Goal: Task Accomplishment & Management: Manage account settings

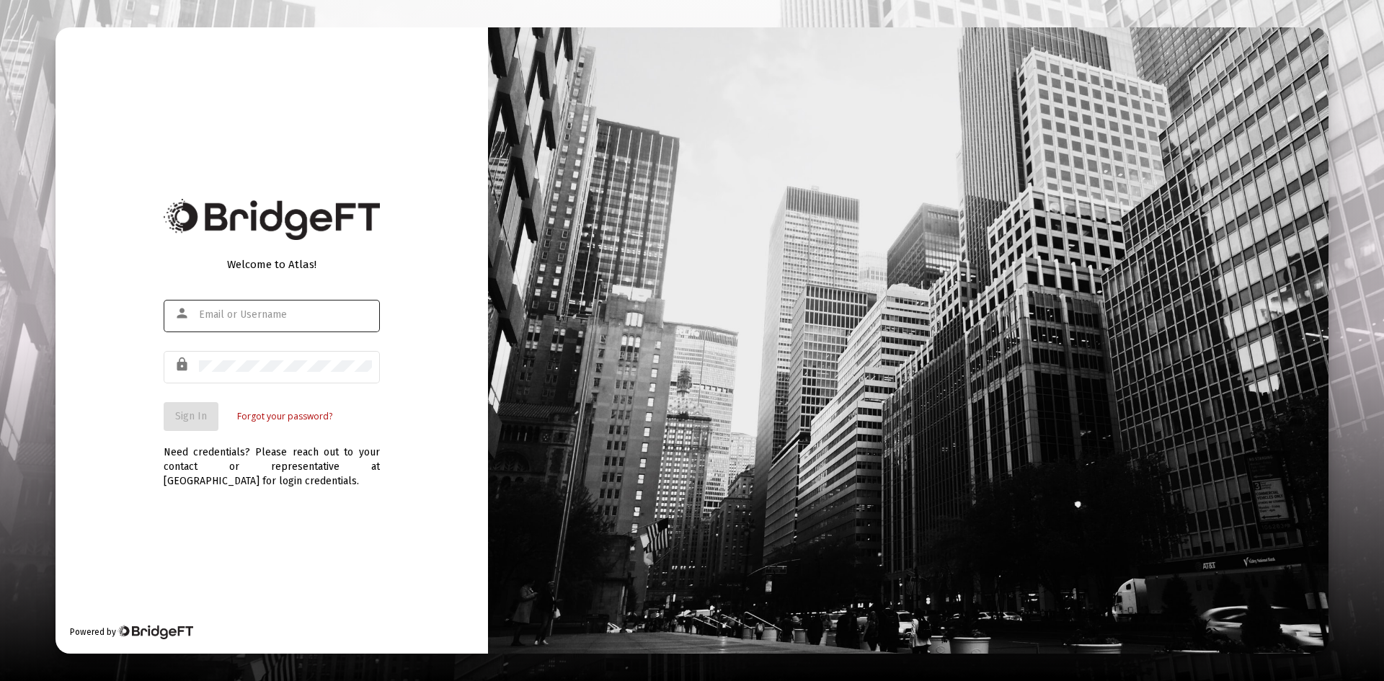
click at [230, 324] on div at bounding box center [285, 314] width 173 height 35
click at [233, 318] on input "text" at bounding box center [285, 315] width 173 height 12
click at [442, 269] on div "Welcome to Atlas! person lock Sign In Forgot your password? Need credentials? P…" at bounding box center [271, 340] width 432 height 626
click at [289, 326] on div at bounding box center [285, 314] width 173 height 35
click at [220, 316] on input "text" at bounding box center [285, 315] width 173 height 12
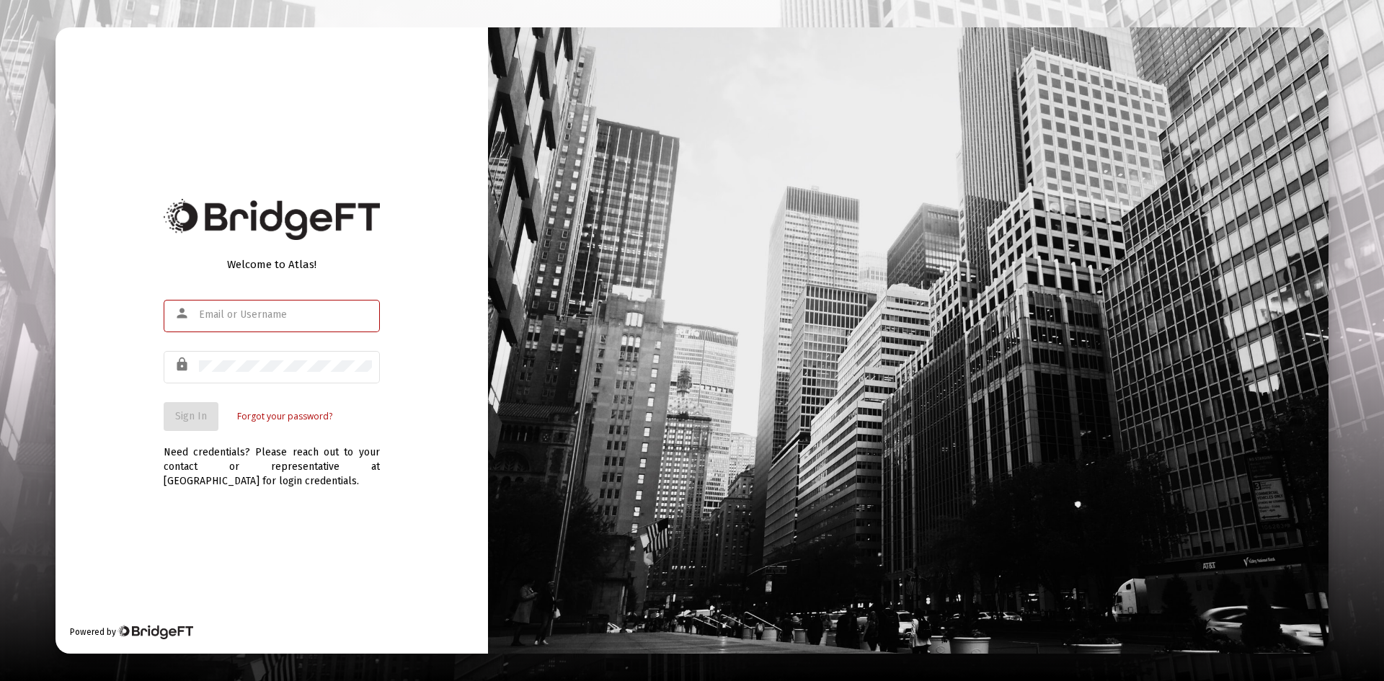
type input "h"
type input "harrisopeace@gmail.com"
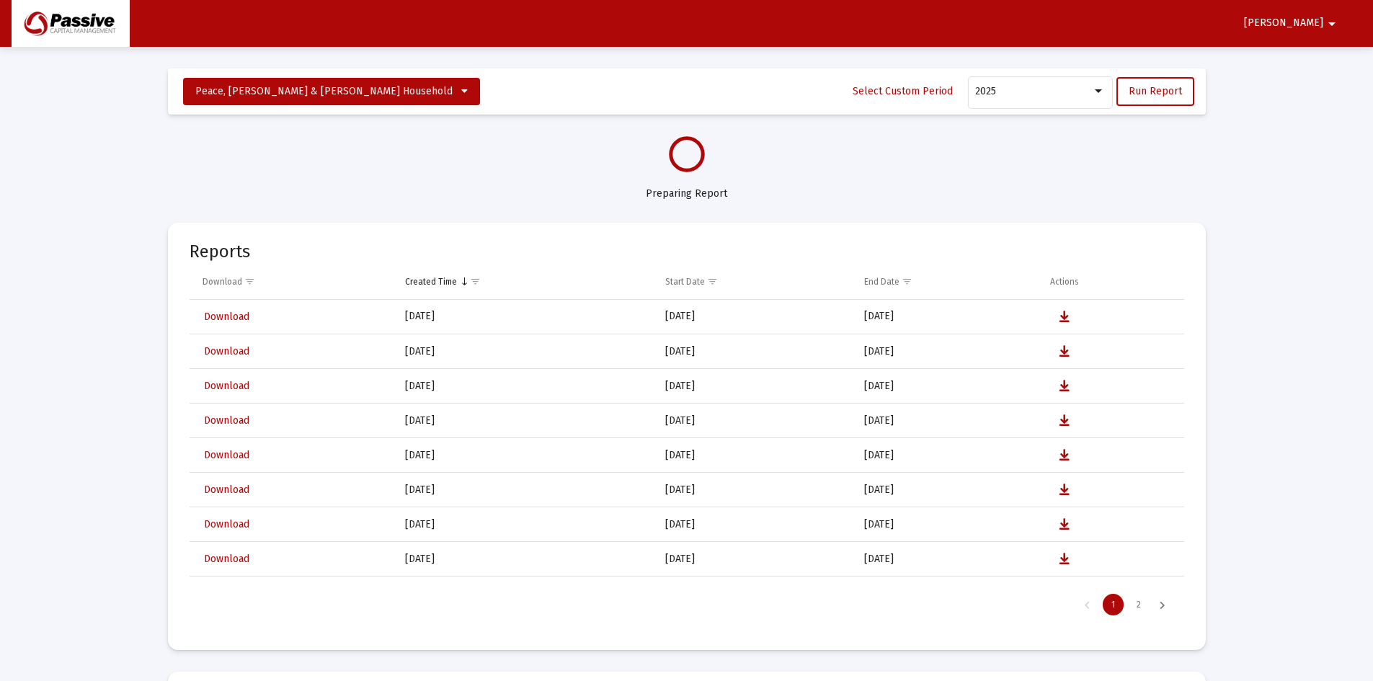
select select "View all"
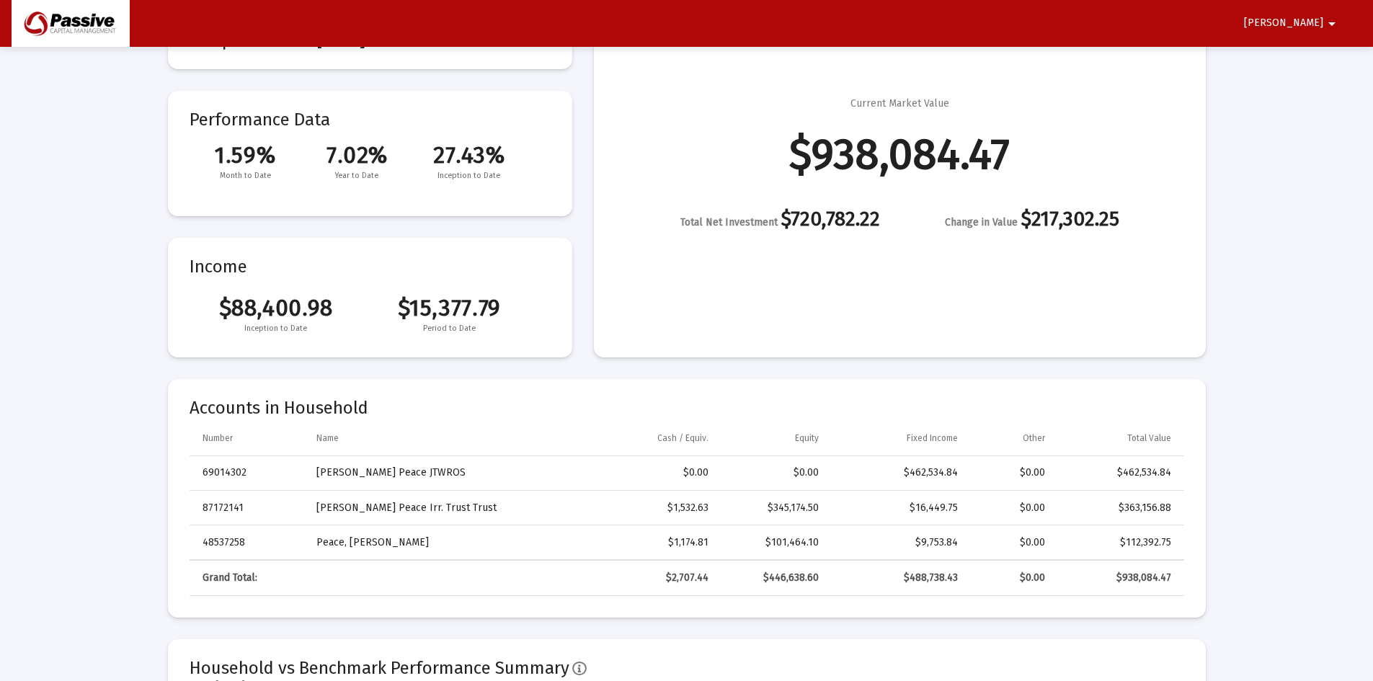
scroll to position [216, 0]
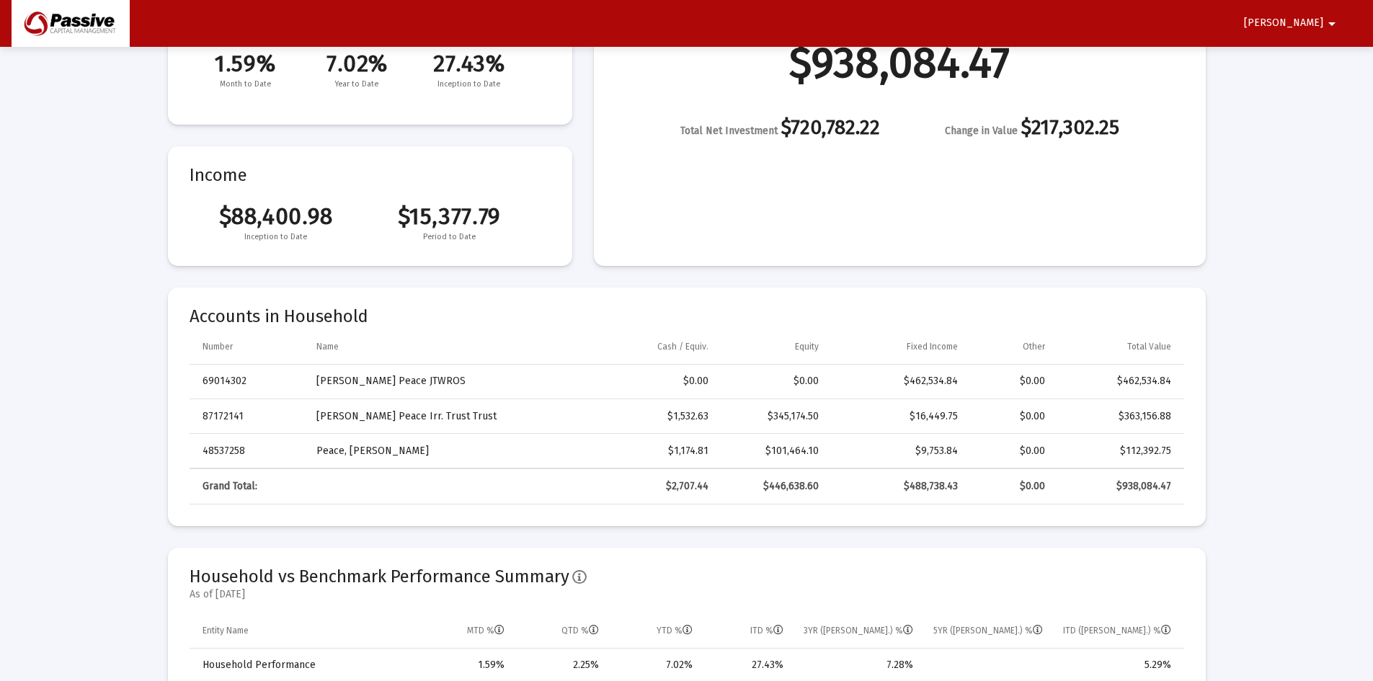
click at [1309, 19] on span "Harris" at bounding box center [1283, 23] width 79 height 12
click at [1300, 58] on icon at bounding box center [1296, 61] width 13 height 13
